Goal: Navigation & Orientation: Find specific page/section

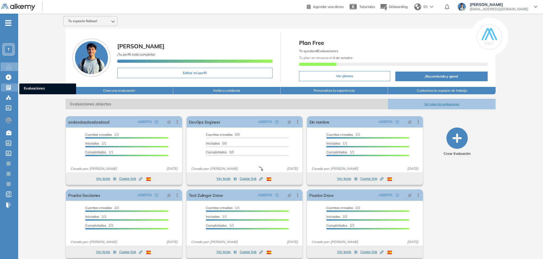
click at [10, 88] on icon at bounding box center [8, 87] width 5 height 5
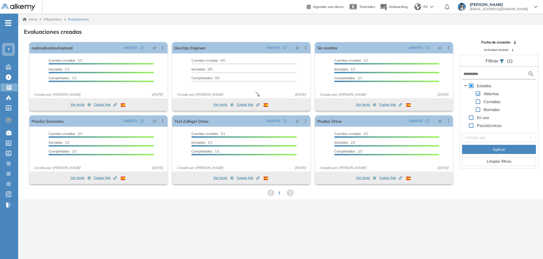
click at [491, 7] on span "[EMAIL_ADDRESS][DOMAIN_NAME]" at bounding box center [498, 9] width 58 height 5
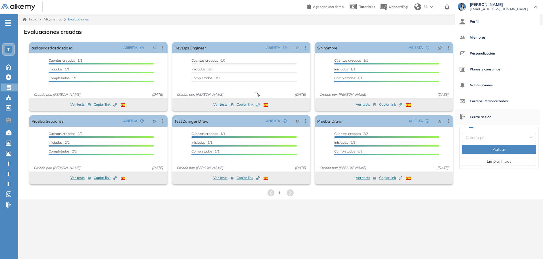
click at [488, 117] on span "Cerrar sesión" at bounding box center [480, 117] width 22 height 14
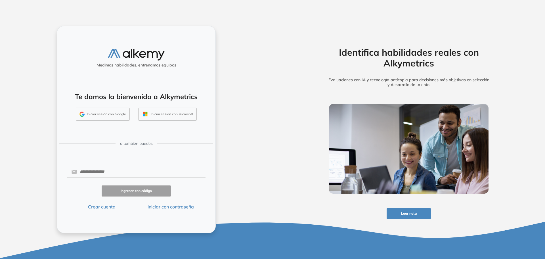
click at [107, 115] on button "Iniciar sesión con Google" at bounding box center [103, 114] width 54 height 13
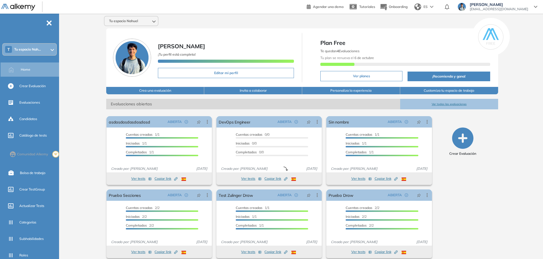
click at [33, 53] on div "T Tu espacio Nah..." at bounding box center [29, 49] width 53 height 11
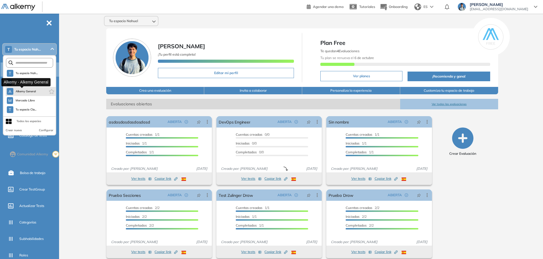
click at [29, 92] on span "Alkemy General" at bounding box center [26, 91] width 20 height 5
